Goal: Information Seeking & Learning: Learn about a topic

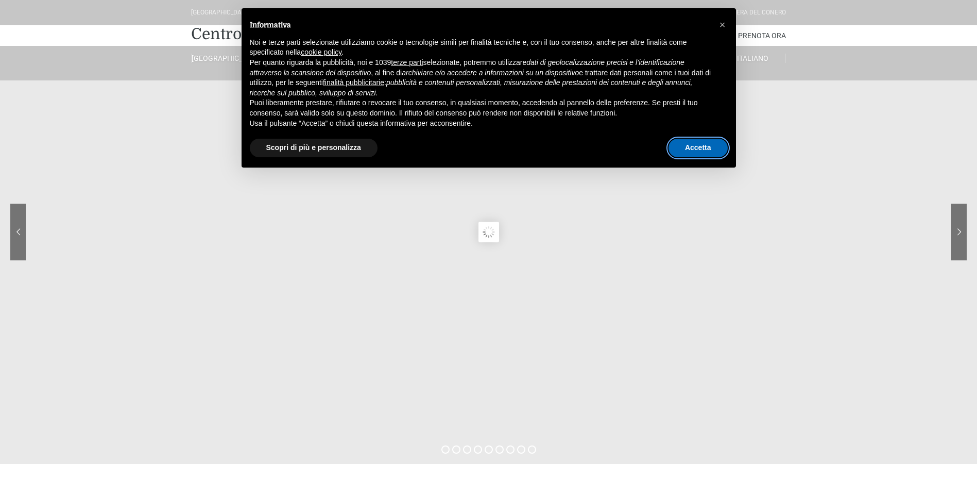
click at [695, 153] on button "Accetta" at bounding box center [698, 148] width 59 height 19
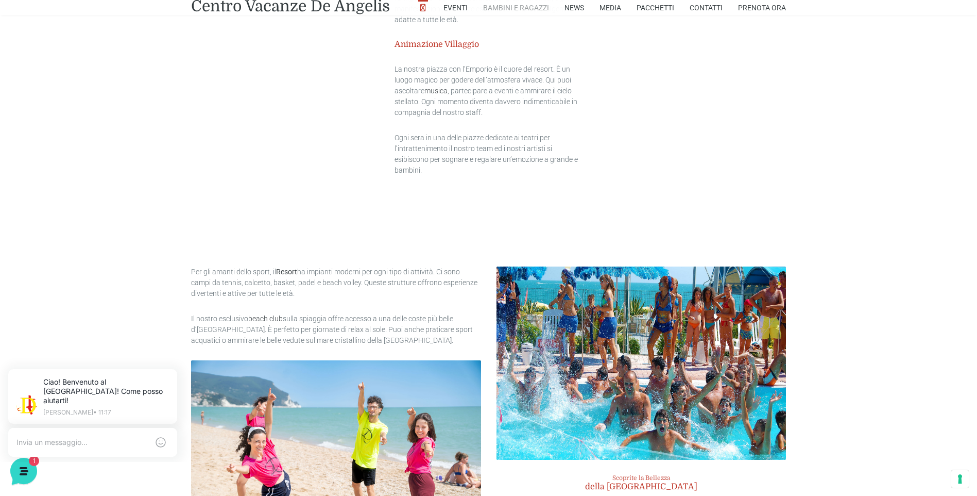
scroll to position [1694, 0]
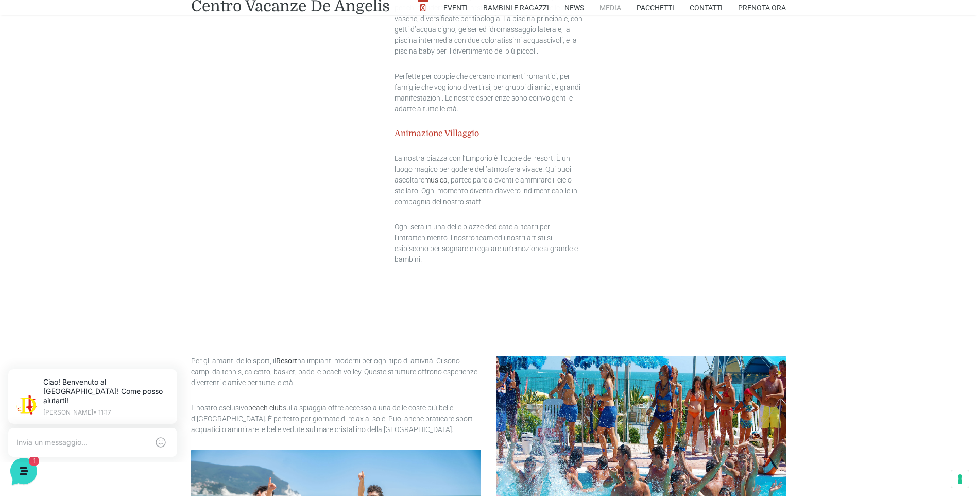
click at [611, 5] on link "Media" at bounding box center [611, 7] width 22 height 15
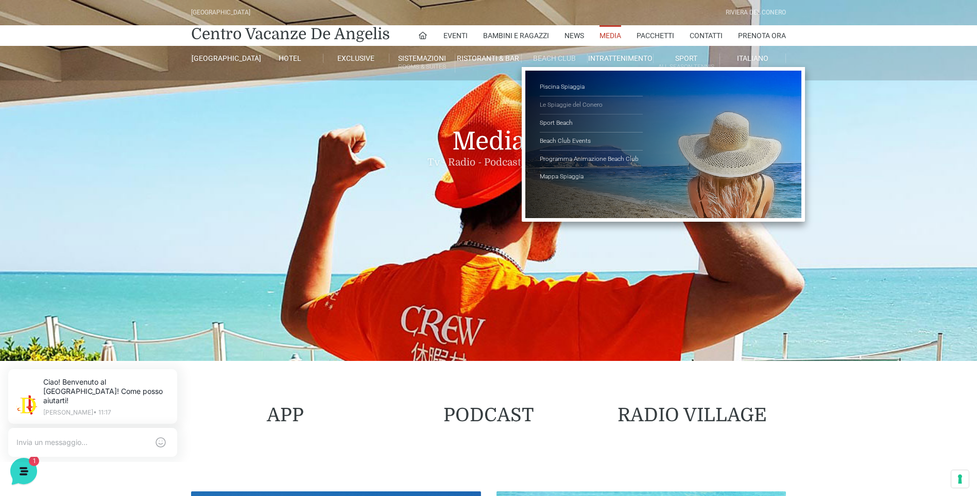
click at [570, 104] on link "Le Spiaggie del Conero" at bounding box center [591, 105] width 103 height 18
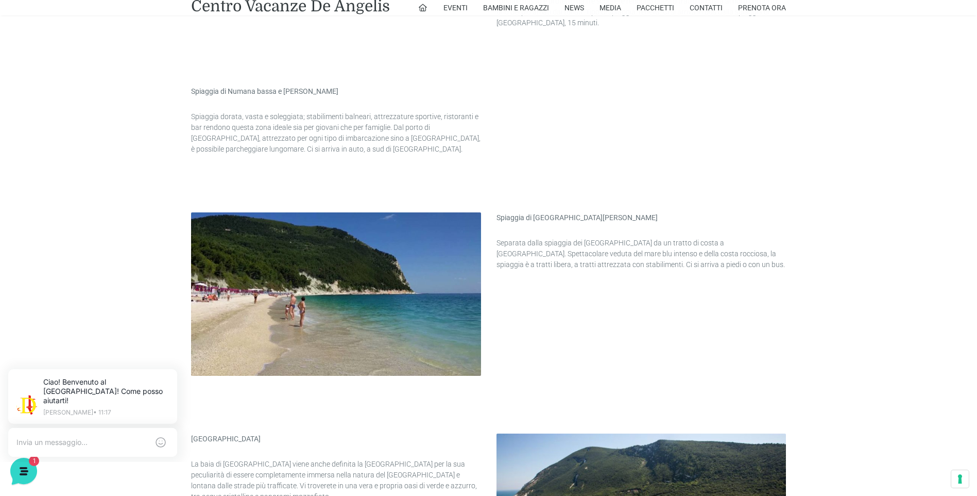
scroll to position [1700, 0]
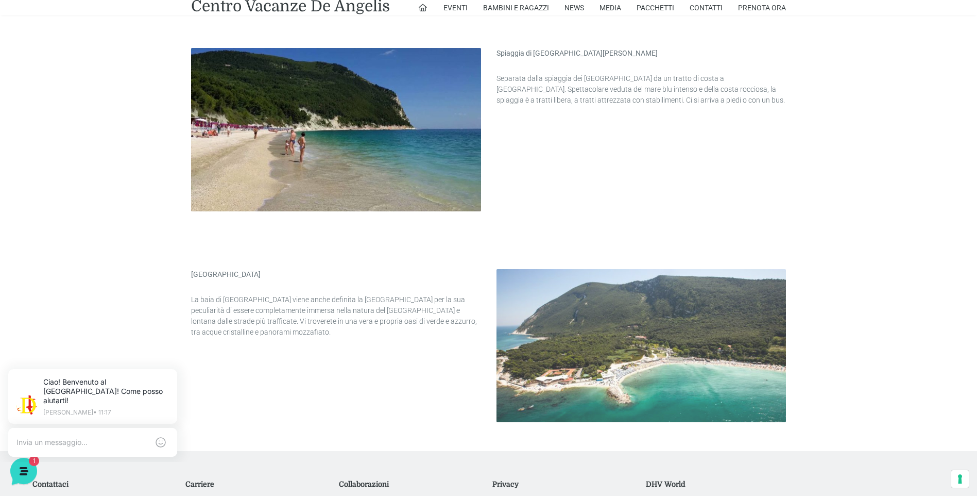
click at [674, 352] on img at bounding box center [642, 345] width 290 height 153
click at [661, 358] on img at bounding box center [642, 345] width 290 height 153
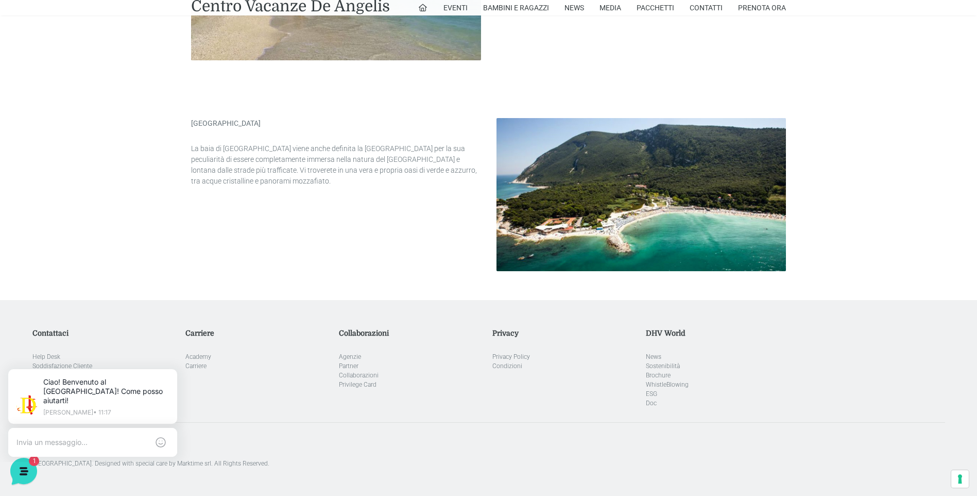
scroll to position [1855, 0]
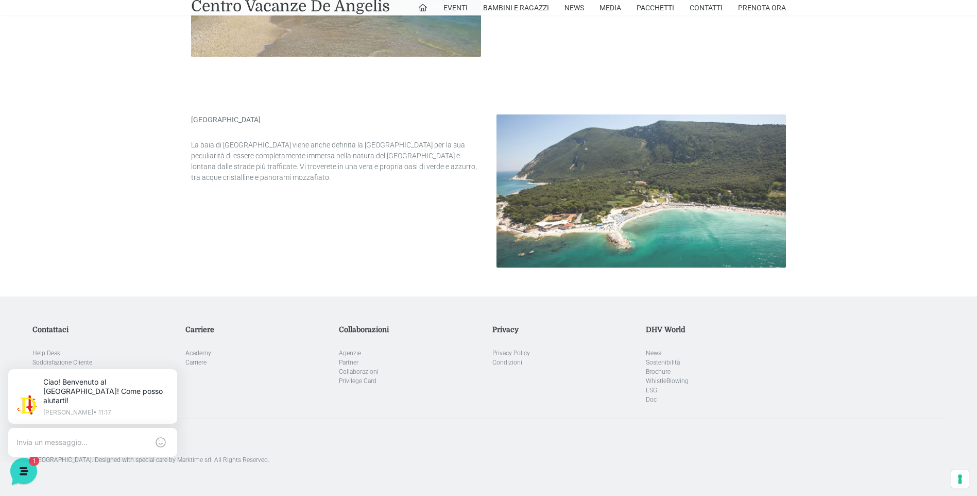
click at [679, 159] on img at bounding box center [642, 190] width 290 height 153
click at [678, 218] on img at bounding box center [642, 190] width 290 height 153
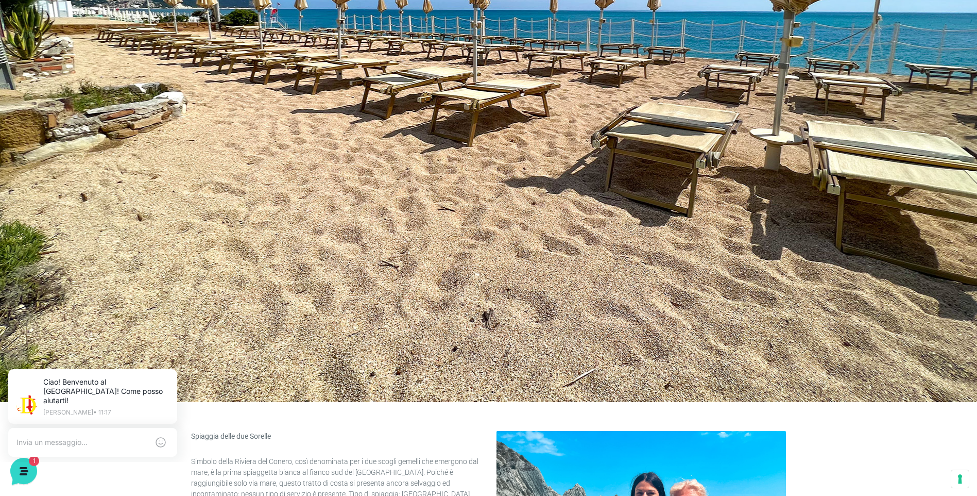
scroll to position [0, 0]
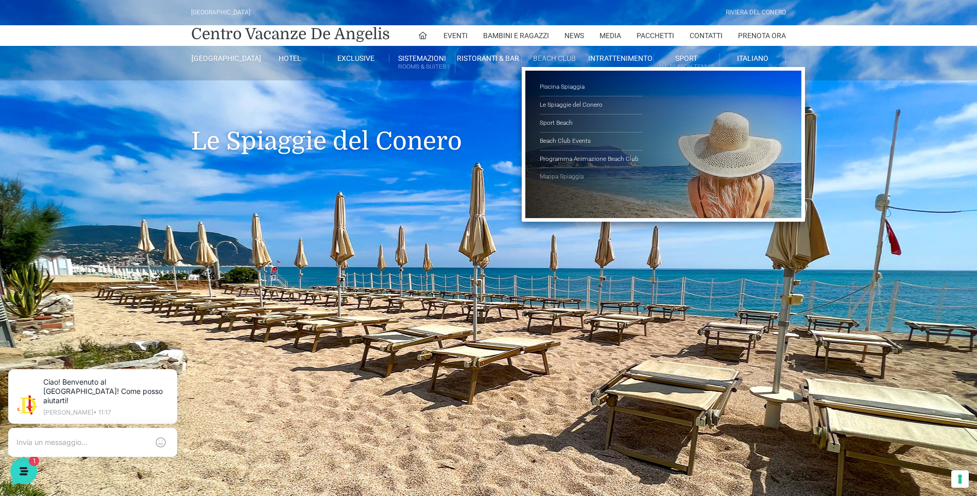
click at [569, 176] on link "Mappa Spiaggia" at bounding box center [591, 177] width 103 height 18
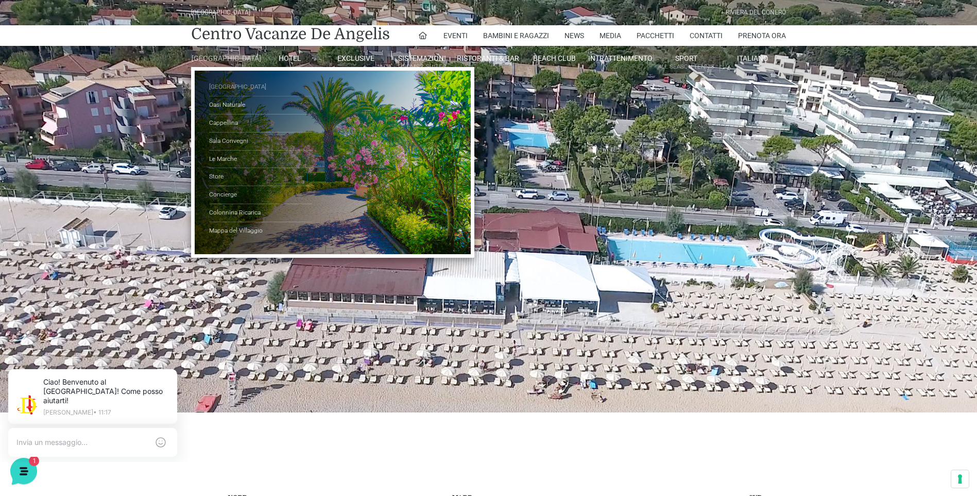
click at [229, 94] on link "[GEOGRAPHIC_DATA]" at bounding box center [260, 87] width 103 height 18
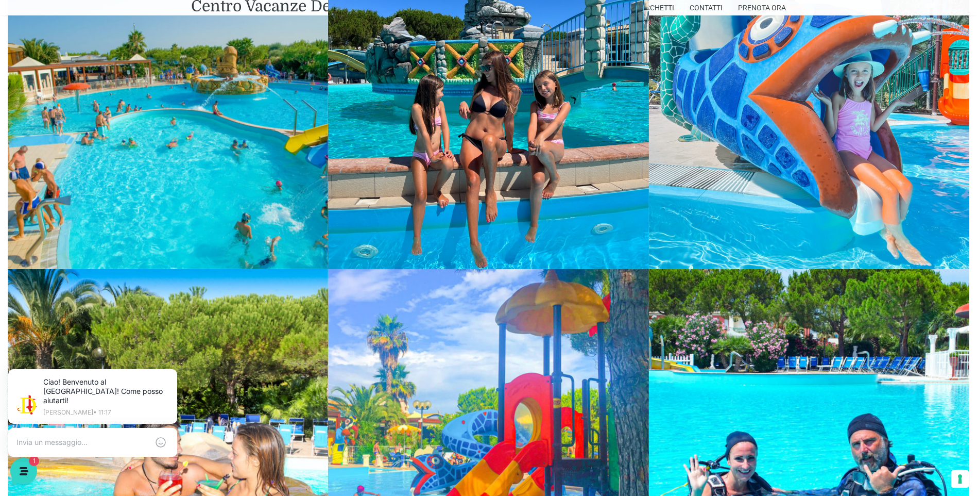
scroll to position [1391, 0]
